Goal: Task Accomplishment & Management: Manage account settings

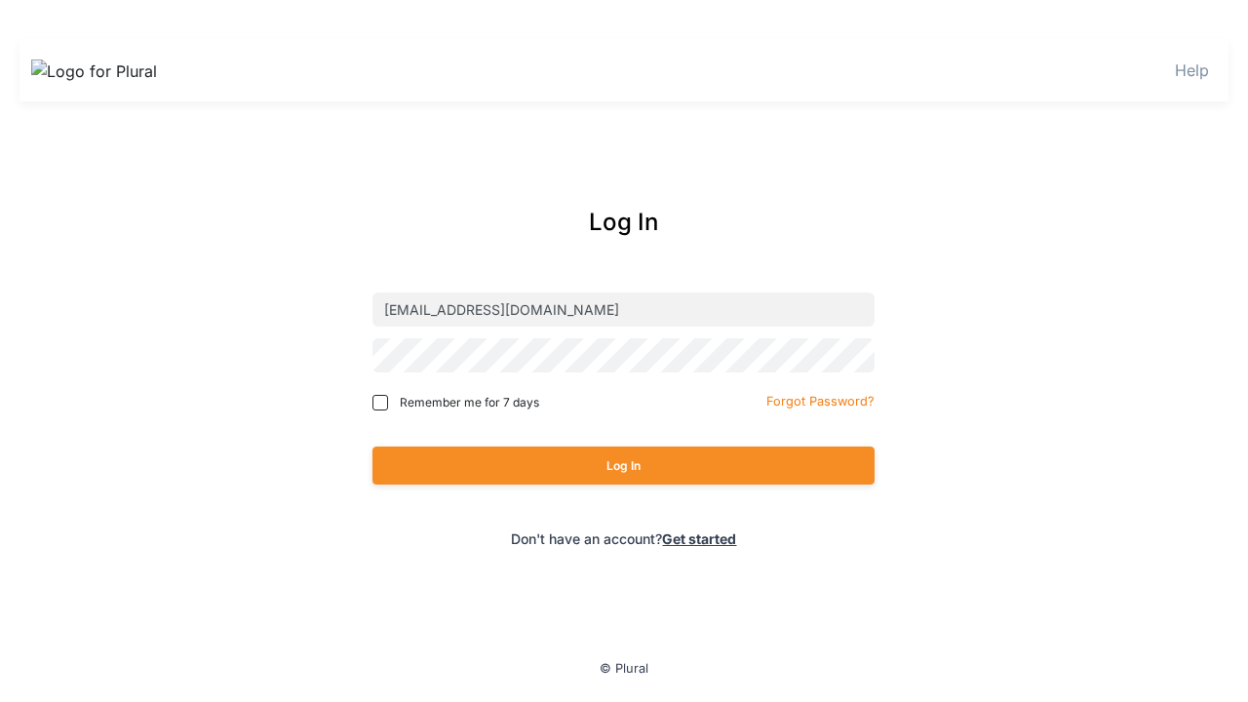
click at [623, 465] on button "Log In" at bounding box center [623, 466] width 502 height 38
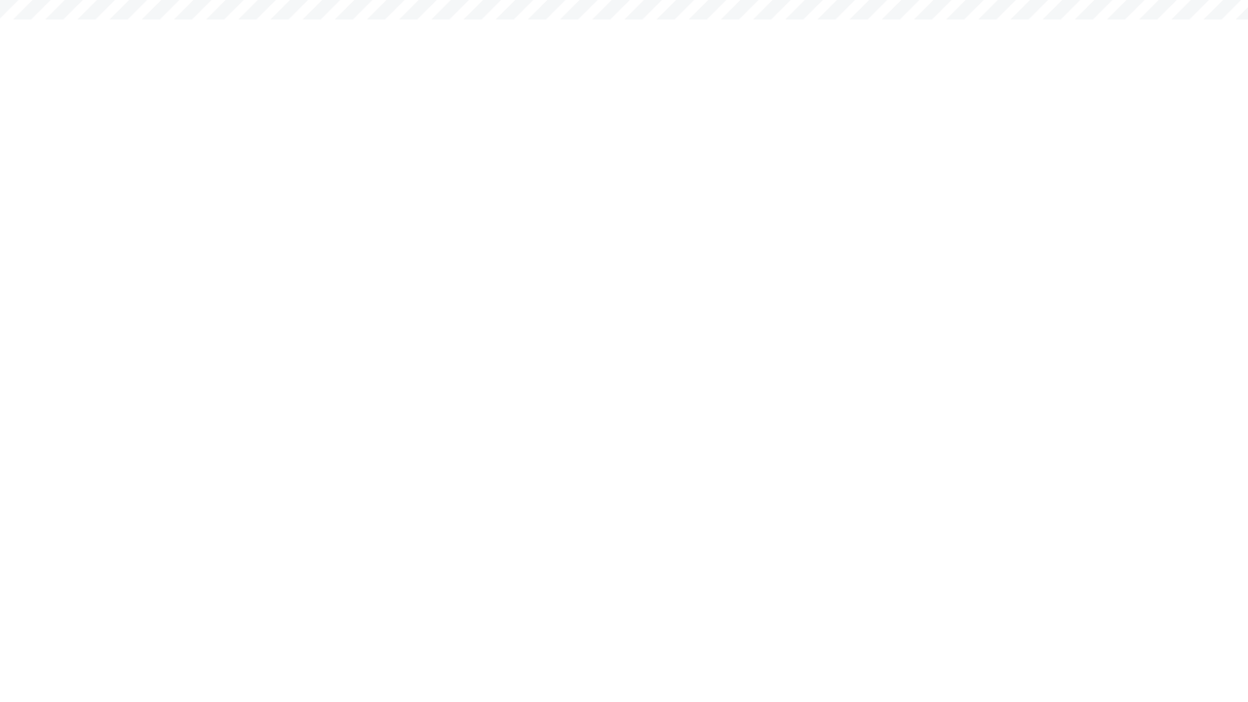
click at [0, 0] on div "EH" at bounding box center [0, 0] width 0 height 0
click at [0, 0] on link "Log Out" at bounding box center [0, 0] width 0 height 0
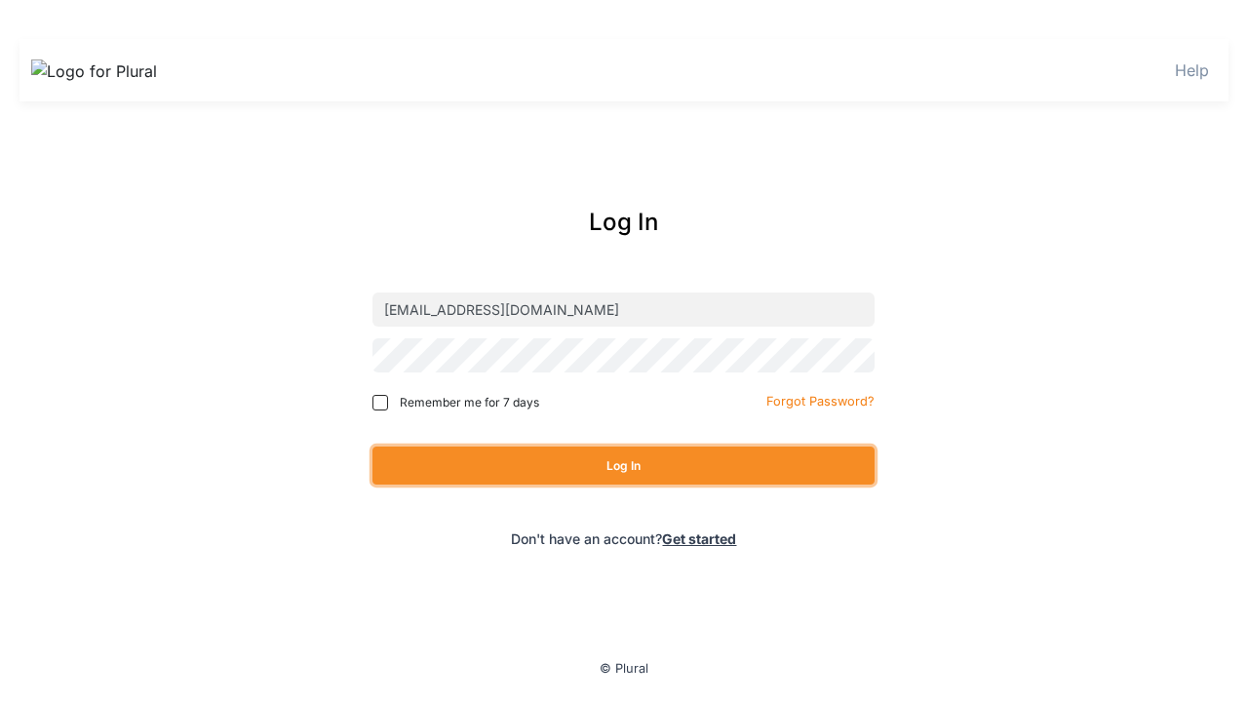
click at [623, 465] on button "Log In" at bounding box center [623, 466] width 502 height 38
